Goal: Task Accomplishment & Management: Manage account settings

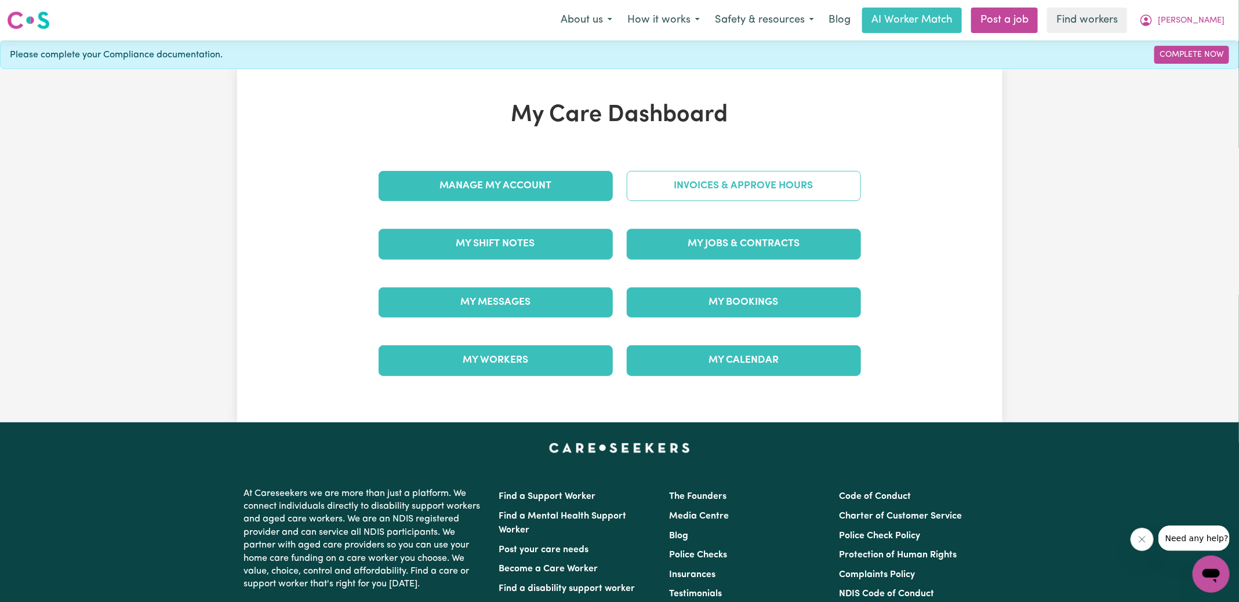
click at [656, 194] on link "Invoices & Approve Hours" at bounding box center [744, 186] width 234 height 30
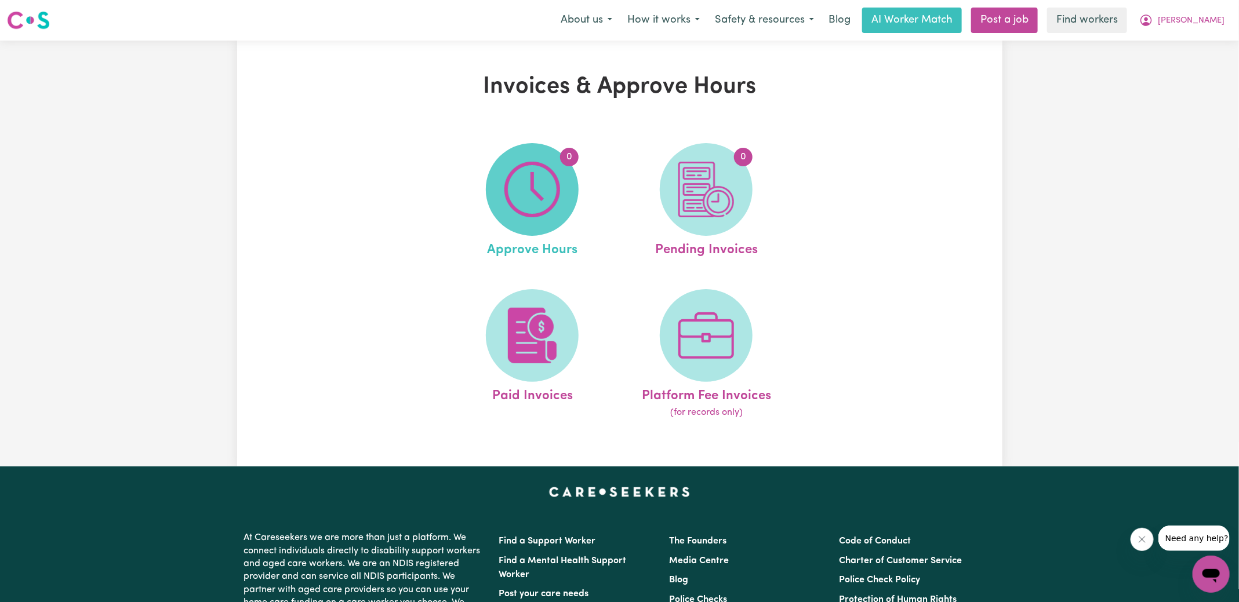
click at [552, 214] on img at bounding box center [532, 190] width 56 height 56
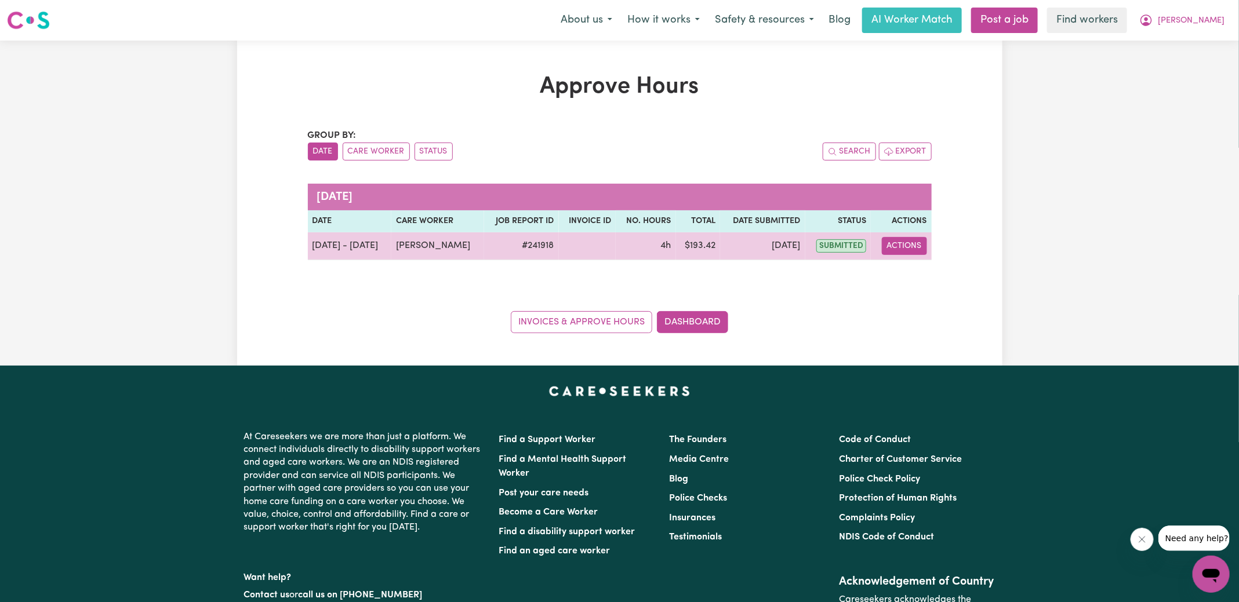
click at [913, 241] on button "Actions" at bounding box center [904, 246] width 45 height 18
click at [920, 272] on link "View Job Report" at bounding box center [933, 272] width 99 height 23
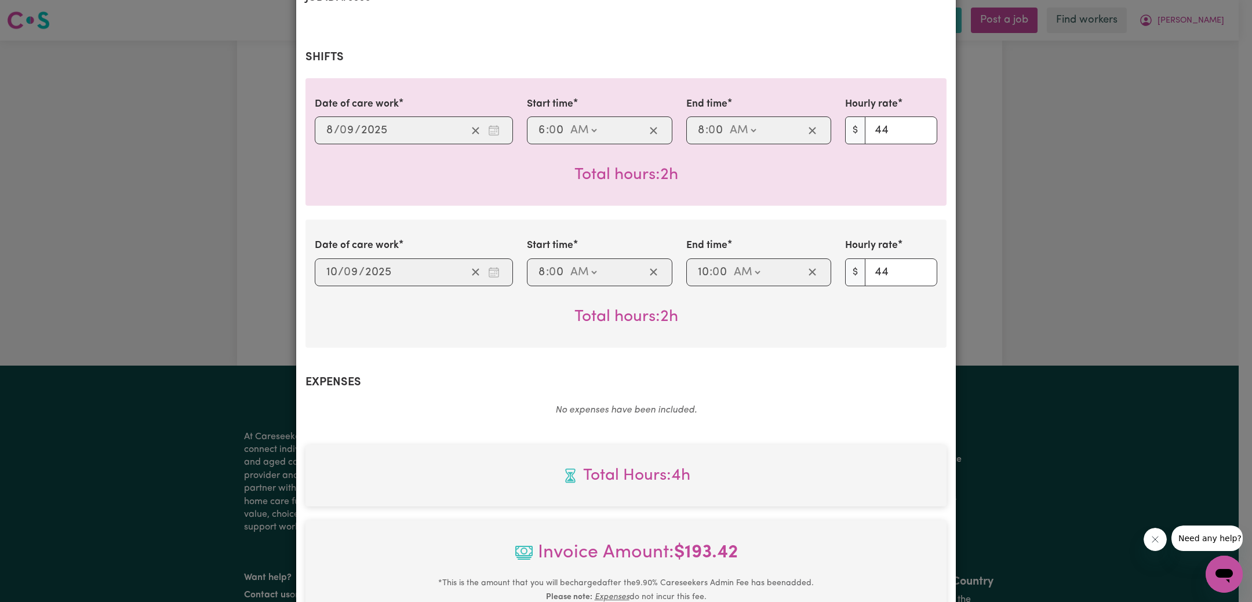
scroll to position [431, 0]
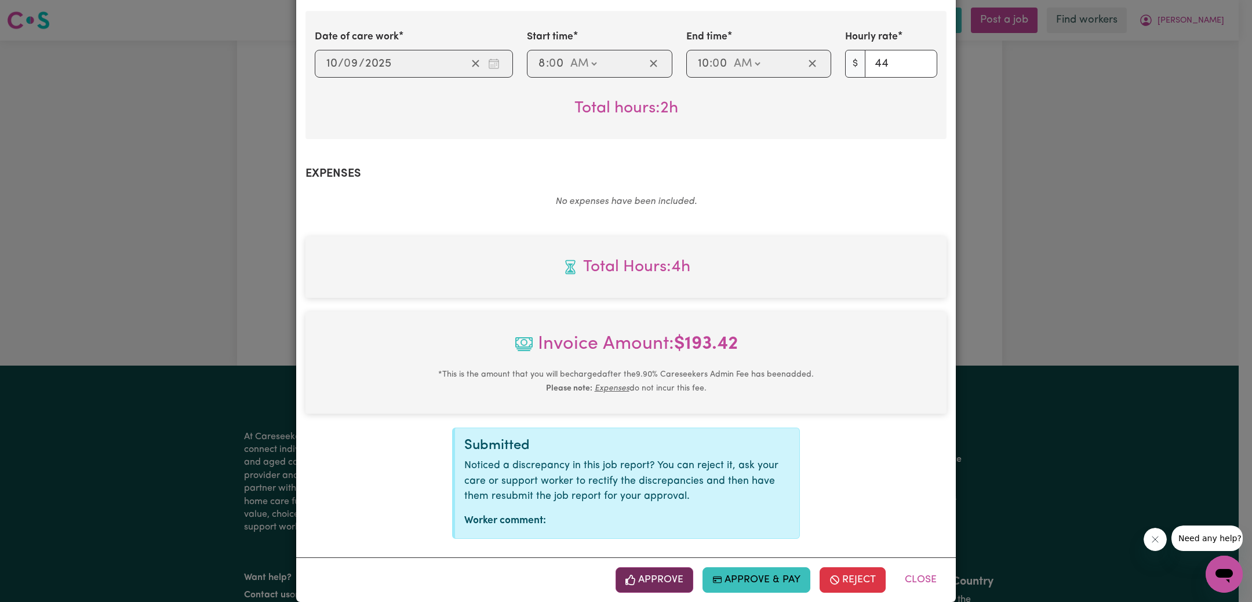
click at [650, 567] on button "Approve" at bounding box center [655, 580] width 78 height 26
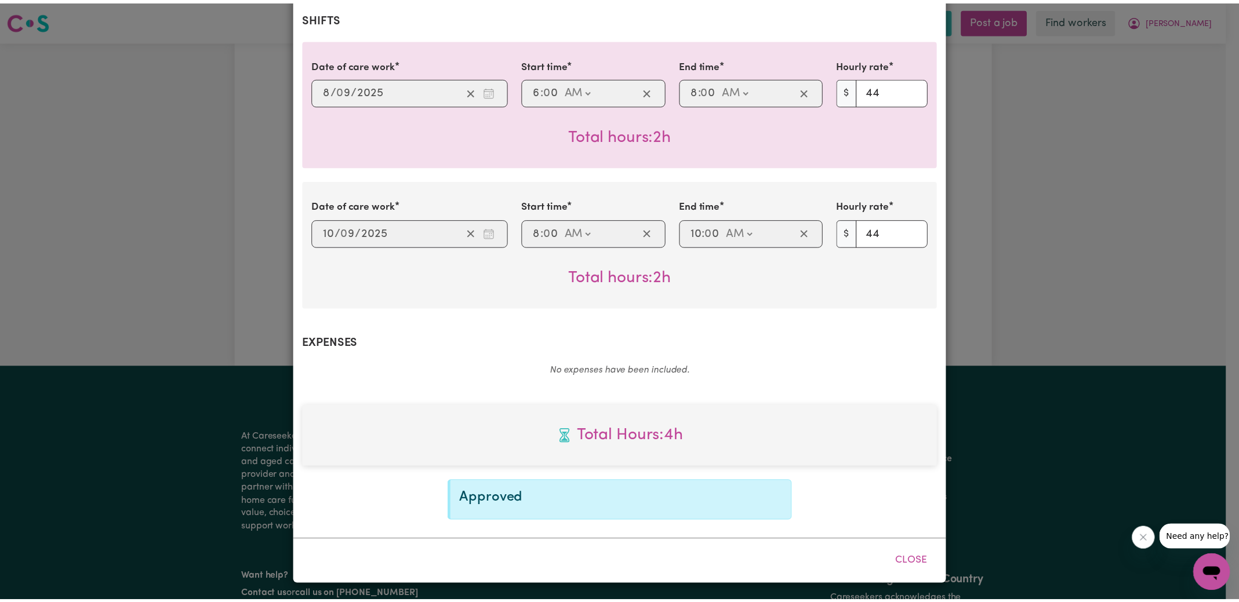
scroll to position [245, 0]
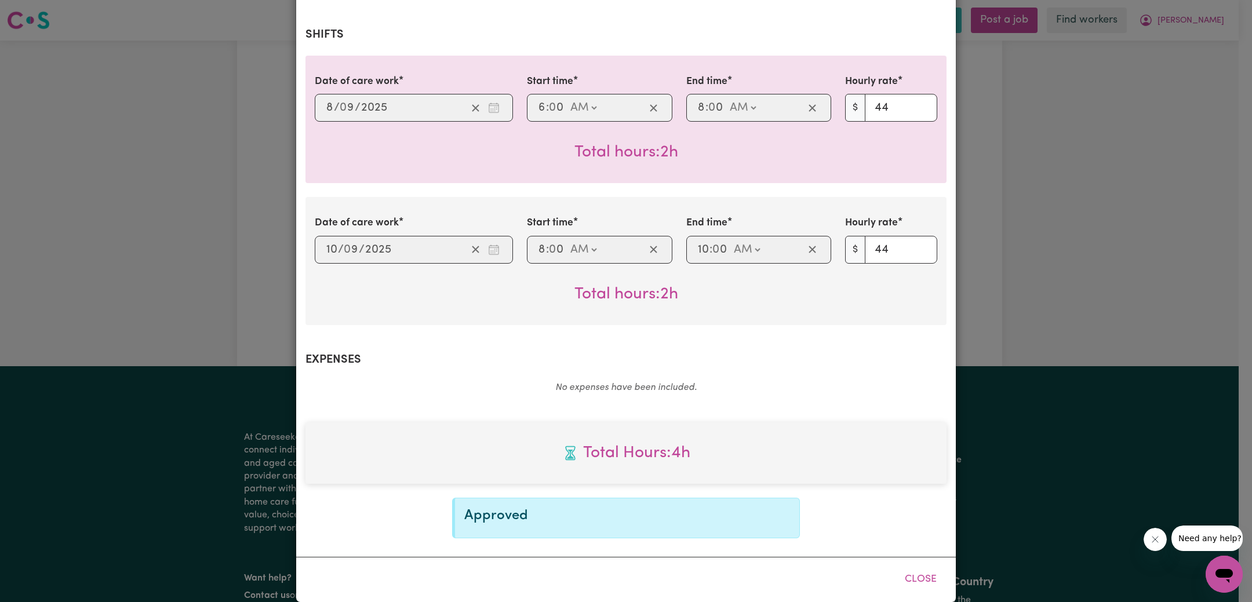
click at [1130, 339] on div "Job Report # 241918 - [PERSON_NAME] Summary Job report # 241918 Client name: [P…" at bounding box center [626, 301] width 1252 height 602
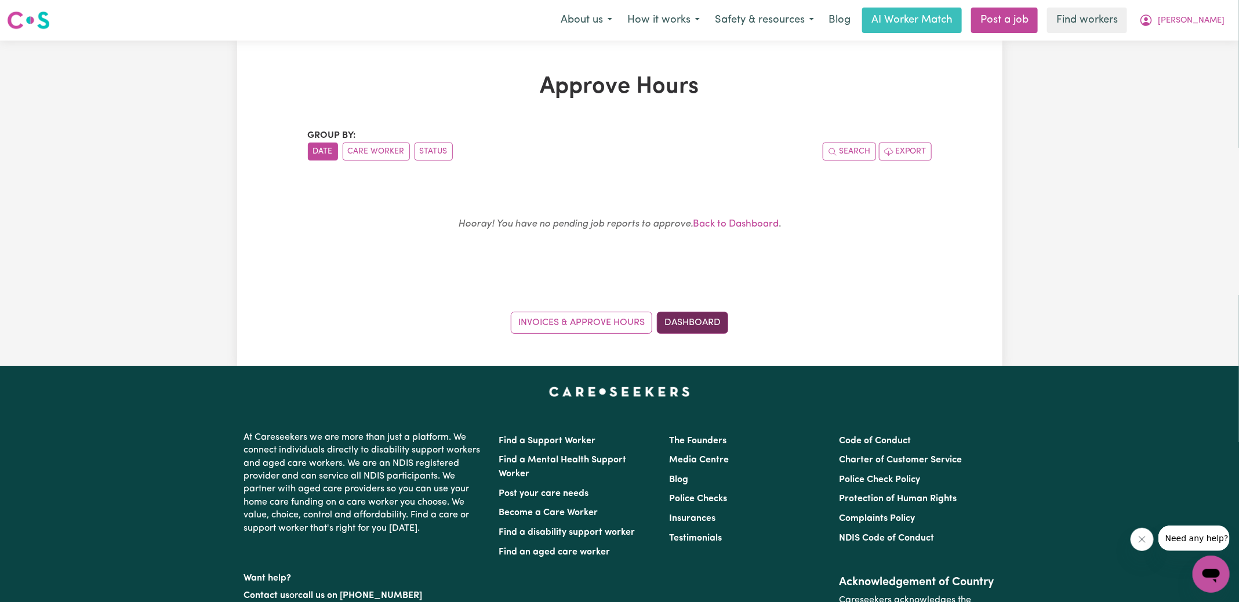
click at [687, 322] on link "Dashboard" at bounding box center [692, 323] width 71 height 22
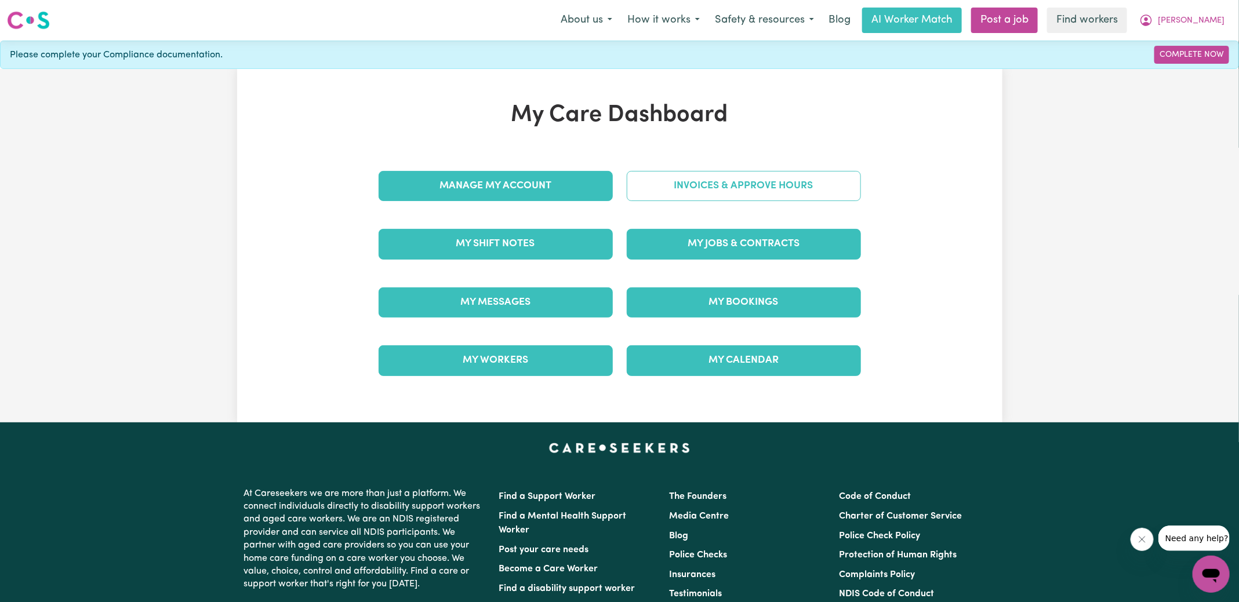
click at [742, 192] on link "Invoices & Approve Hours" at bounding box center [744, 186] width 234 height 30
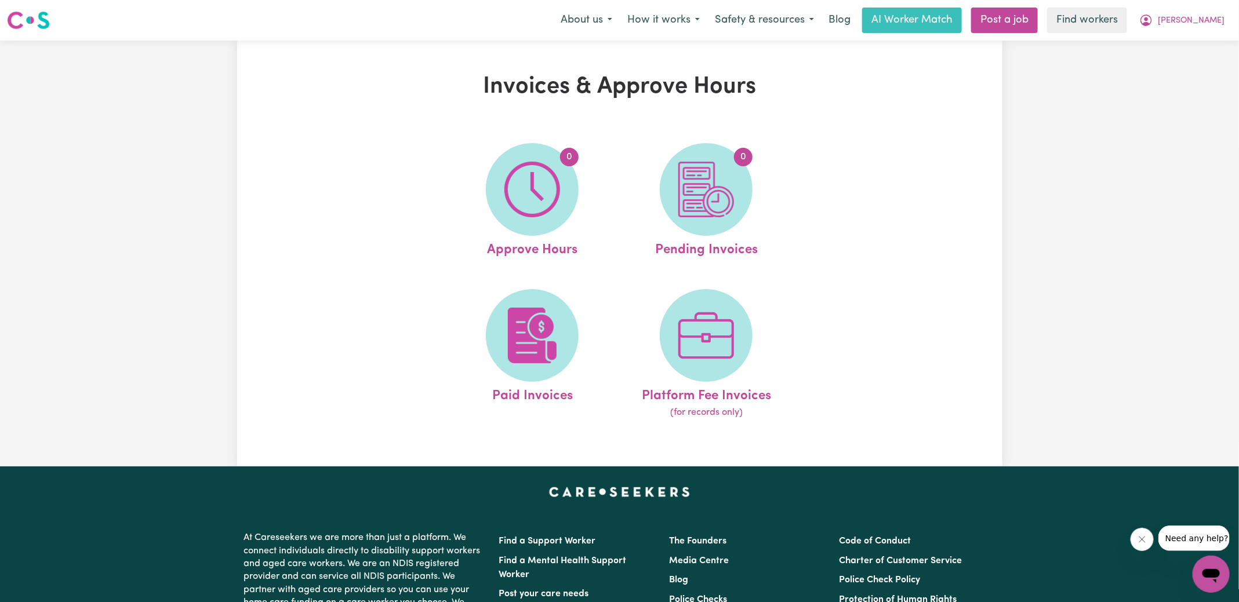
click at [742, 193] on span "0" at bounding box center [706, 189] width 93 height 93
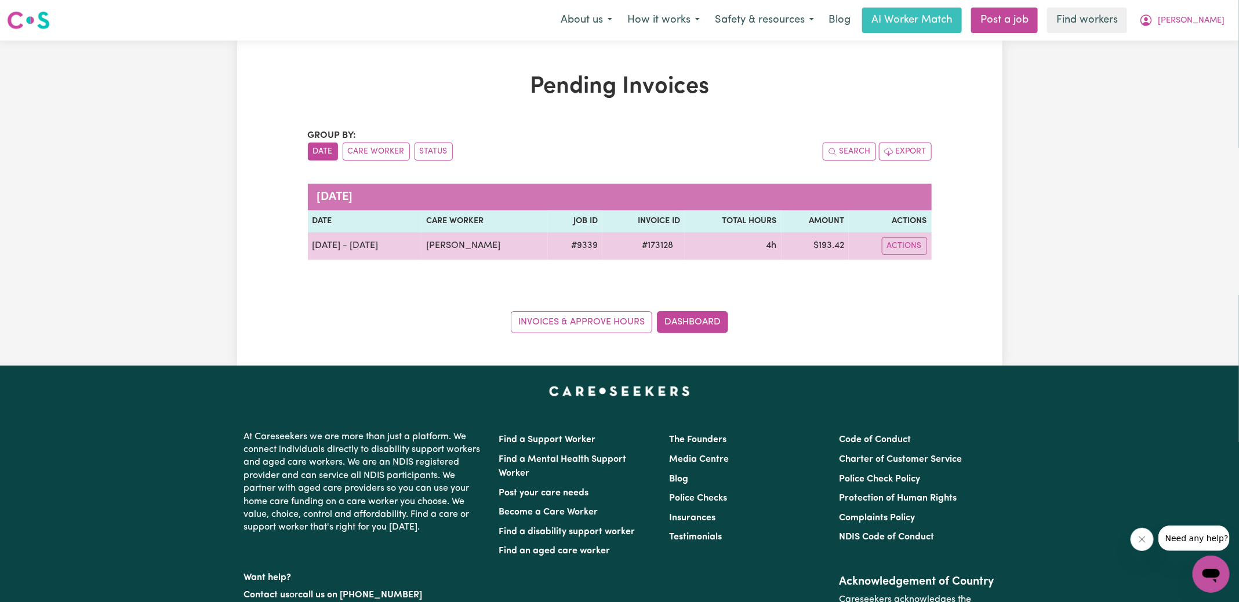
click at [647, 246] on span "# 173128" at bounding box center [657, 246] width 45 height 14
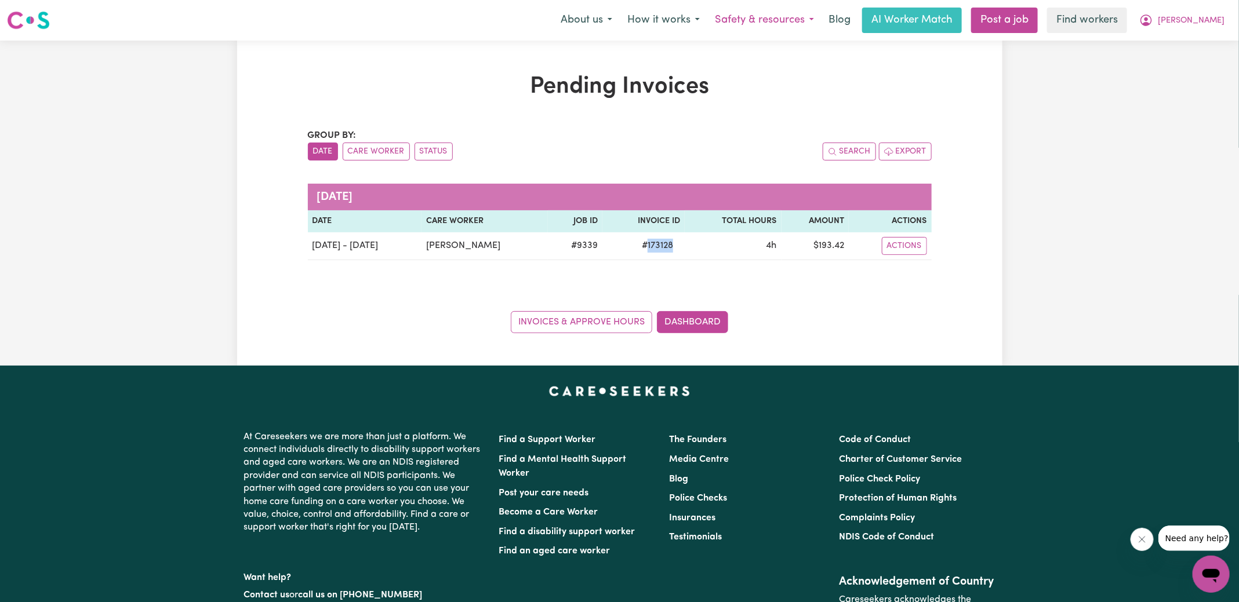
copy span "173128"
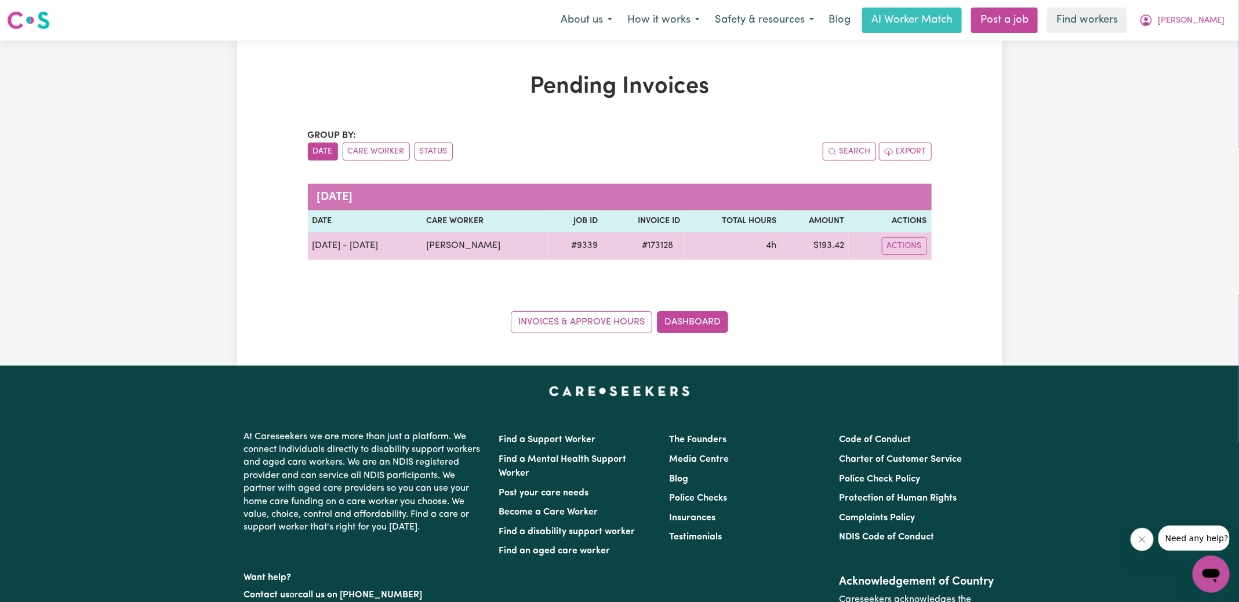
click at [830, 246] on td "$ 193.42" at bounding box center [815, 246] width 68 height 28
click at [835, 245] on td "$ 193.42" at bounding box center [815, 246] width 68 height 28
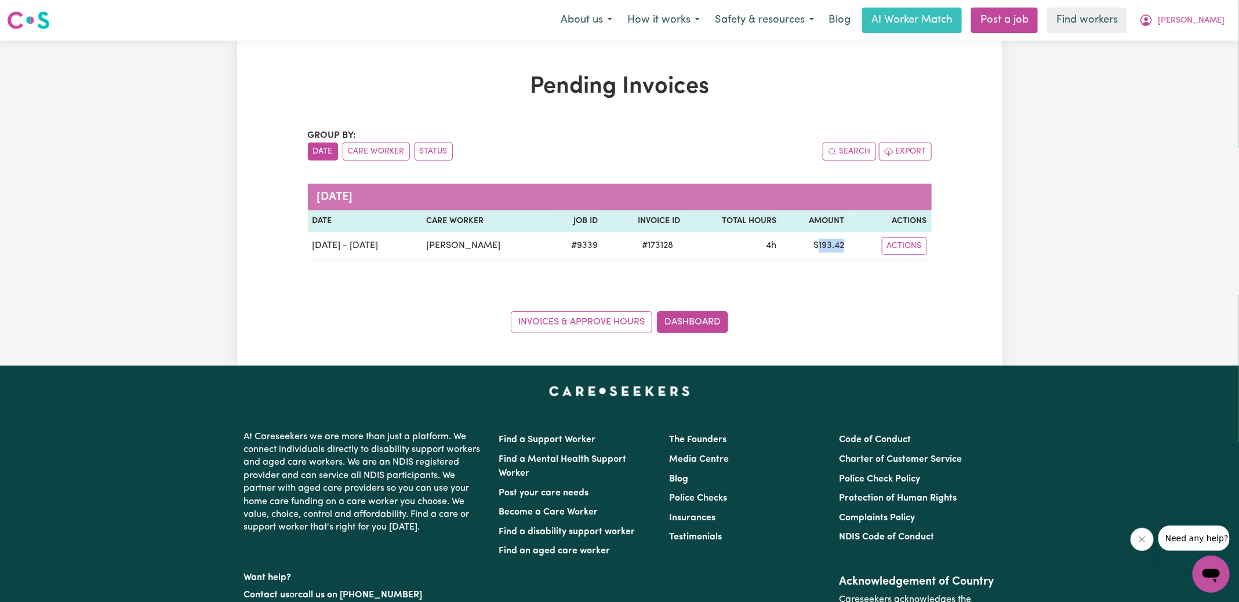
copy td "193.42"
click at [1196, 26] on button "[PERSON_NAME]" at bounding box center [1181, 20] width 100 height 24
click at [1190, 69] on link "Logout" at bounding box center [1185, 67] width 92 height 22
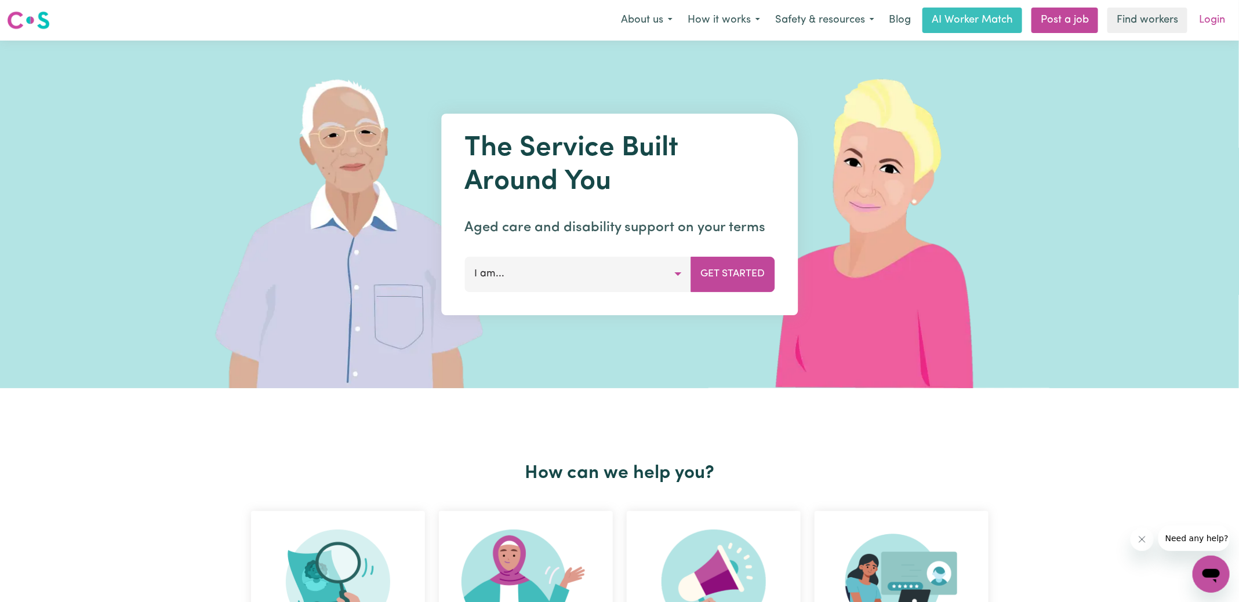
click at [1219, 23] on link "Login" at bounding box center [1212, 21] width 40 height 26
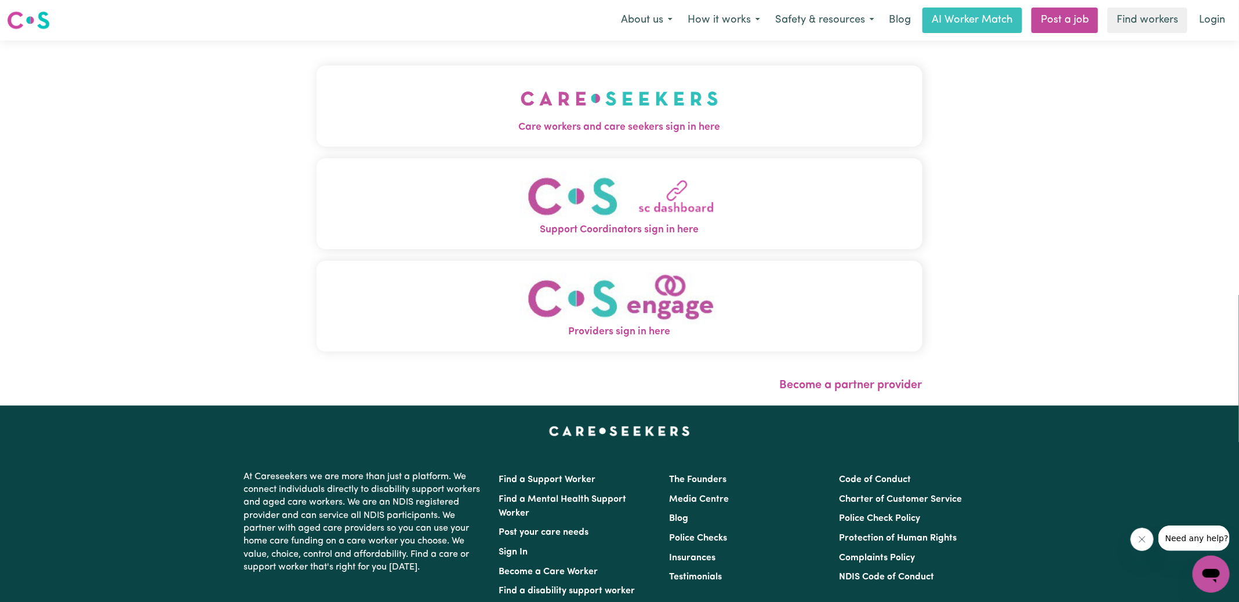
click at [593, 127] on span "Care workers and care seekers sign in here" at bounding box center [619, 127] width 606 height 15
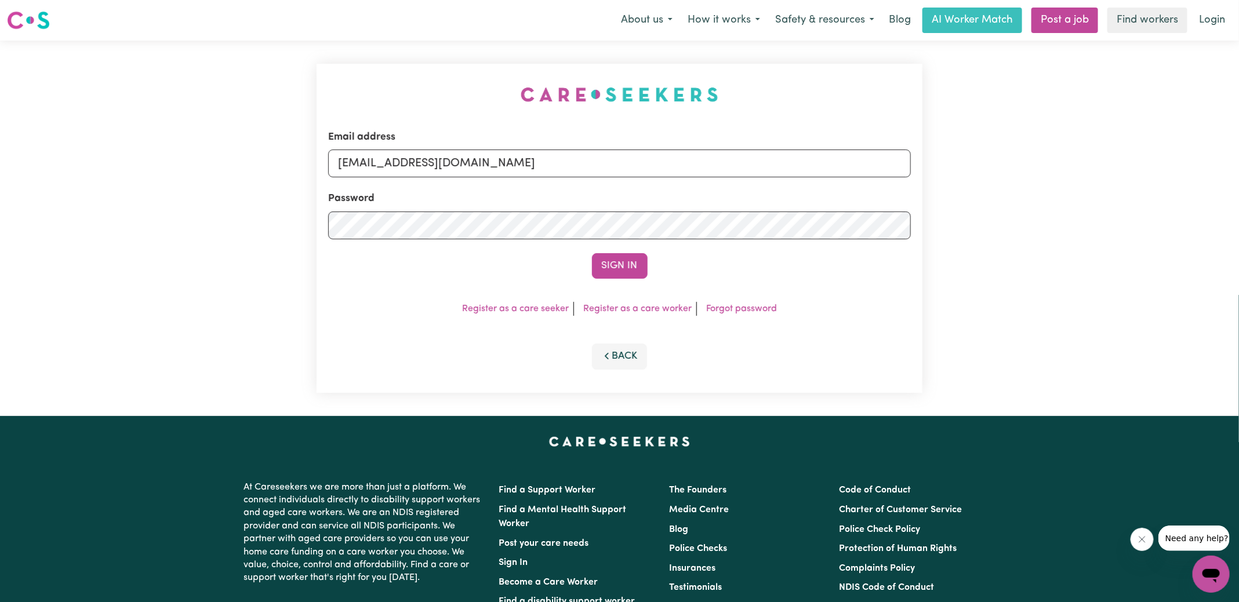
click at [336, 74] on div "Email address [EMAIL_ADDRESS][DOMAIN_NAME] Password Sign In Register as a care …" at bounding box center [620, 229] width 620 height 376
drag, startPoint x: 398, startPoint y: 164, endPoint x: 926, endPoint y: 192, distance: 528.8
click at [926, 192] on div "Email address [EMAIL_ADDRESS][DOMAIN_NAME] Password Sign In Register as a care …" at bounding box center [620, 229] width 620 height 376
type input "[EMAIL_ADDRESS][DOMAIN_NAME]"
click at [592, 253] on button "Sign In" at bounding box center [620, 266] width 56 height 26
